Goal: Task Accomplishment & Management: Use online tool/utility

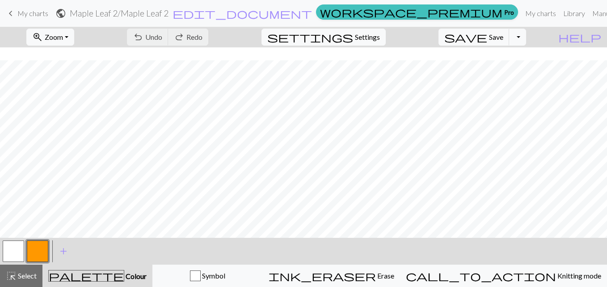
scroll to position [13, 0]
click at [11, 249] on button "button" at bounding box center [13, 251] width 21 height 21
click at [44, 249] on button "button" at bounding box center [37, 251] width 21 height 21
click at [12, 250] on button "button" at bounding box center [13, 251] width 21 height 21
click at [503, 36] on span "Save" at bounding box center [496, 37] width 14 height 8
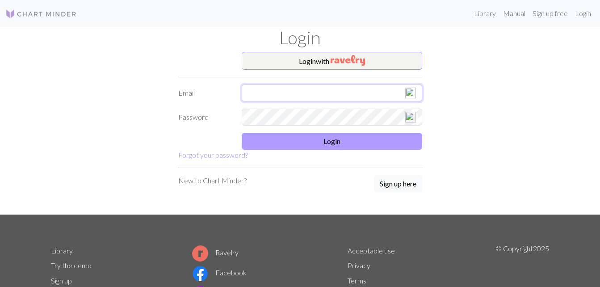
type input "[EMAIL_ADDRESS][DOMAIN_NAME]"
click at [337, 144] on button "Login" at bounding box center [332, 141] width 181 height 17
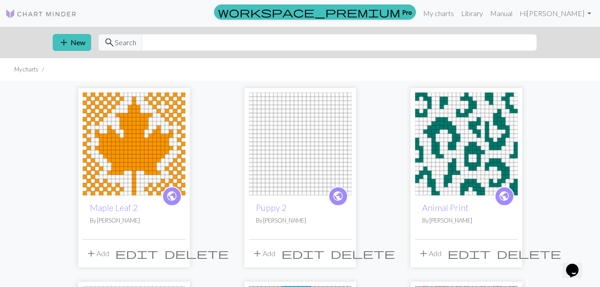
click at [122, 138] on img at bounding box center [134, 144] width 103 height 103
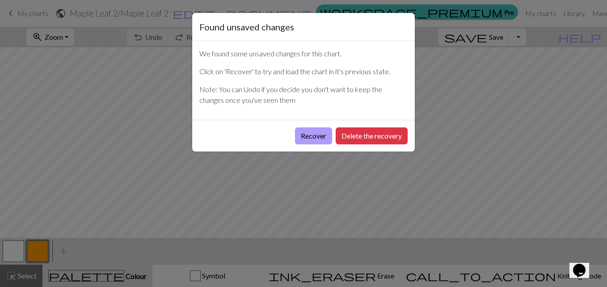
click at [307, 133] on button "Recover" at bounding box center [313, 135] width 37 height 17
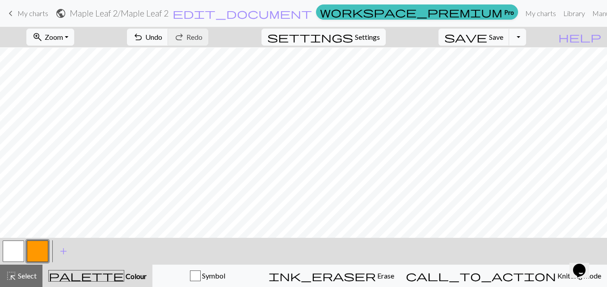
scroll to position [164, 0]
click at [35, 249] on button "button" at bounding box center [37, 251] width 21 height 21
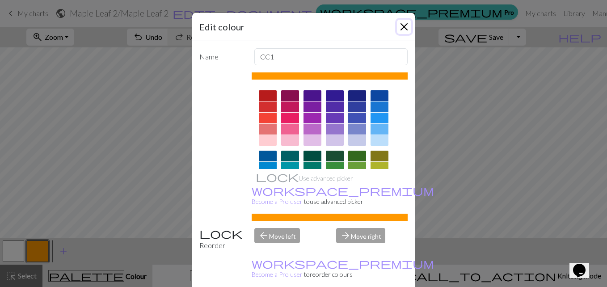
click at [401, 26] on button "Close" at bounding box center [404, 27] width 14 height 14
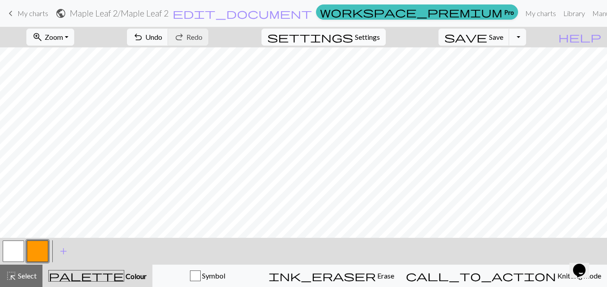
scroll to position [26, 0]
click at [503, 41] on span "Save" at bounding box center [496, 37] width 14 height 8
